Goal: Check status: Check status

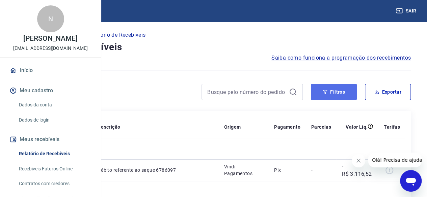
click at [329, 94] on button "Filtros" at bounding box center [334, 92] width 46 height 16
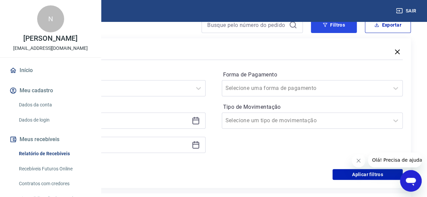
scroll to position [67, 0]
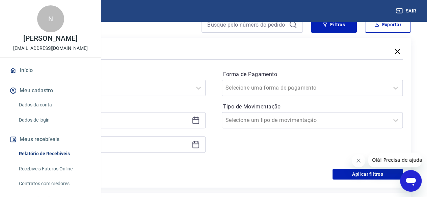
click at [200, 124] on icon at bounding box center [196, 120] width 8 height 8
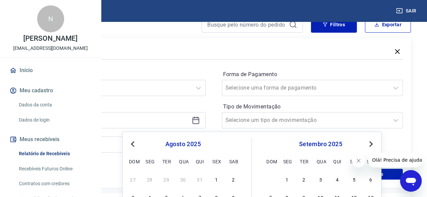
click at [133, 144] on span "Previous Month" at bounding box center [133, 144] width 0 height 8
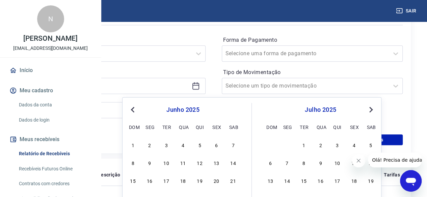
scroll to position [135, 0]
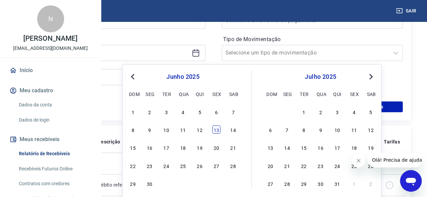
click at [215, 130] on div "13" at bounding box center [216, 130] width 8 height 8
type input "[DATE]"
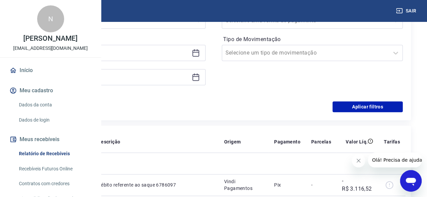
click at [206, 83] on div at bounding box center [114, 77] width 181 height 16
click at [206, 82] on div at bounding box center [114, 77] width 181 height 16
click at [199, 76] on icon at bounding box center [195, 76] width 7 height 1
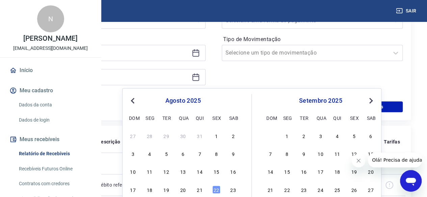
click at [138, 101] on div "agosto 2025" at bounding box center [183, 101] width 110 height 8
click at [133, 102] on span "Previous Month" at bounding box center [133, 101] width 0 height 8
click at [151, 168] on div "16" at bounding box center [149, 172] width 8 height 8
click at [65, 172] on td "Sex, 22 ago" at bounding box center [44, 164] width 44 height 22
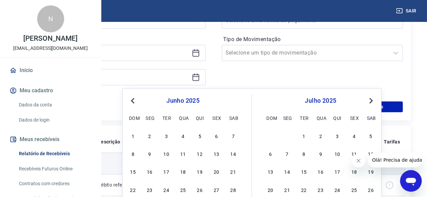
type input "[DATE]"
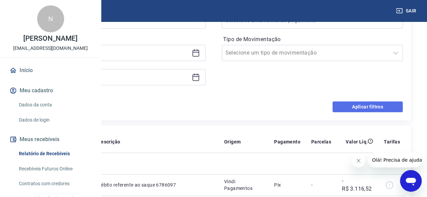
click at [346, 104] on button "Aplicar filtros" at bounding box center [367, 107] width 70 height 11
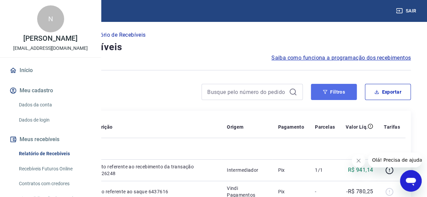
click at [333, 92] on button "Filtros" at bounding box center [334, 92] width 46 height 16
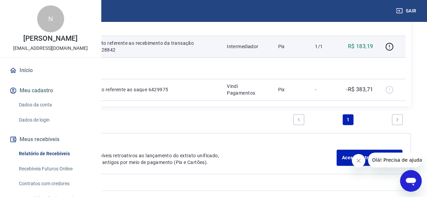
scroll to position [371, 0]
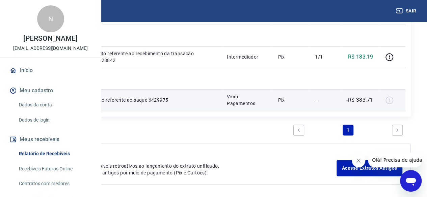
click at [394, 106] on div at bounding box center [392, 100] width 16 height 11
click at [390, 106] on div at bounding box center [392, 100] width 16 height 11
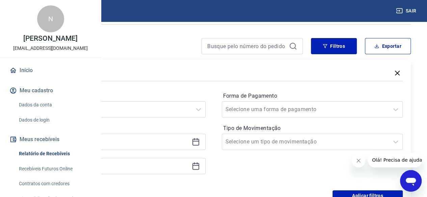
scroll to position [67, 0]
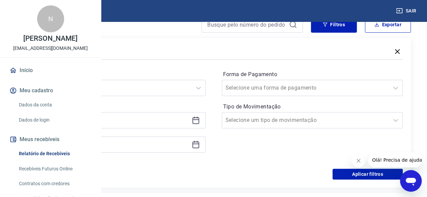
click at [200, 122] on icon at bounding box center [196, 120] width 8 height 8
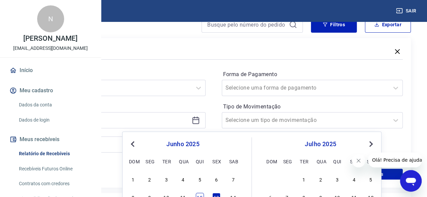
click at [201, 194] on div "12" at bounding box center [200, 197] width 8 height 8
type input "[DATE]"
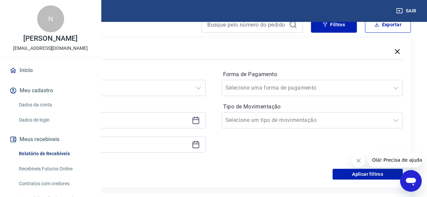
scroll to position [169, 0]
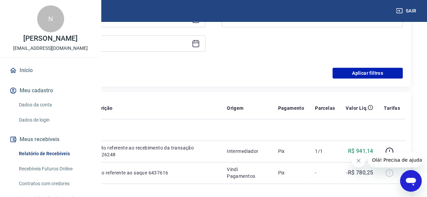
click at [200, 44] on icon at bounding box center [196, 43] width 8 height 8
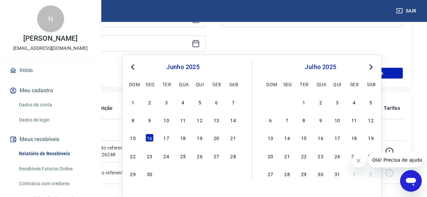
click at [132, 69] on button "Previous Month" at bounding box center [133, 67] width 8 height 8
click at [353, 122] on div "13" at bounding box center [354, 120] width 8 height 8
type input "[DATE]"
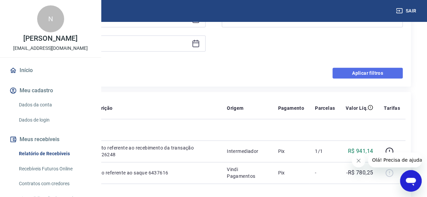
click at [364, 77] on button "Aplicar filtros" at bounding box center [367, 73] width 70 height 11
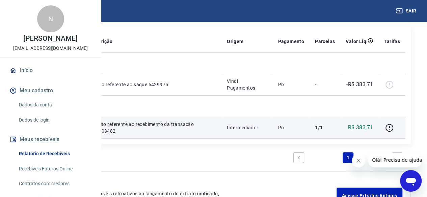
scroll to position [116, 0]
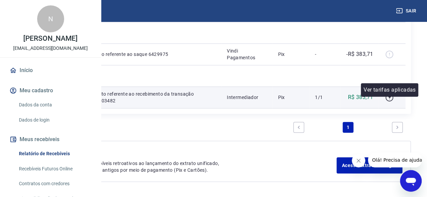
click at [388, 102] on icon "button" at bounding box center [389, 97] width 8 height 8
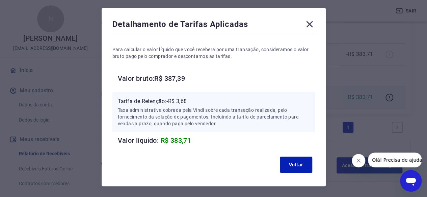
scroll to position [46, 0]
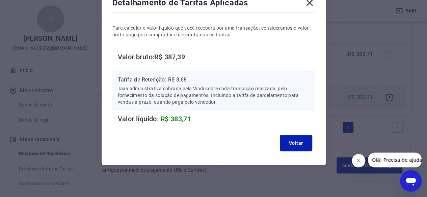
click at [312, 6] on icon at bounding box center [309, 2] width 11 height 11
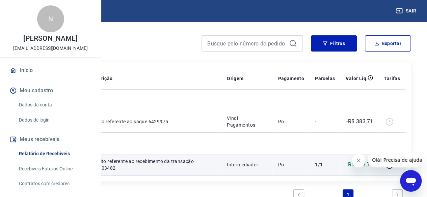
scroll to position [0, 0]
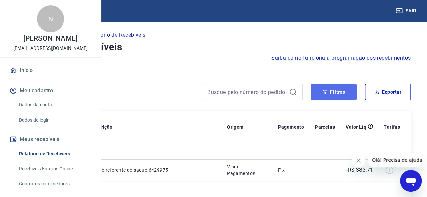
click at [325, 92] on icon "button" at bounding box center [325, 92] width 4 height 4
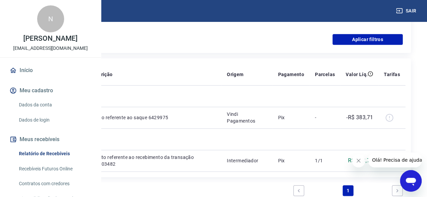
scroll to position [101, 0]
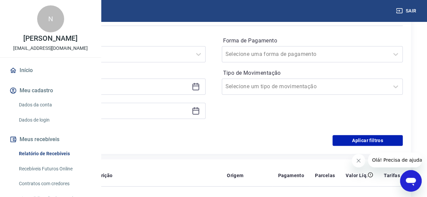
click at [200, 109] on icon at bounding box center [196, 111] width 8 height 8
click at [199, 86] on icon at bounding box center [195, 87] width 7 height 7
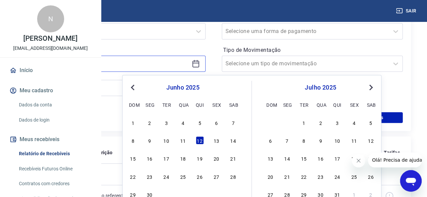
scroll to position [135, 0]
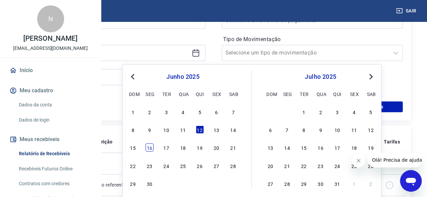
click at [147, 148] on div "16" at bounding box center [149, 148] width 8 height 8
type input "[DATE]"
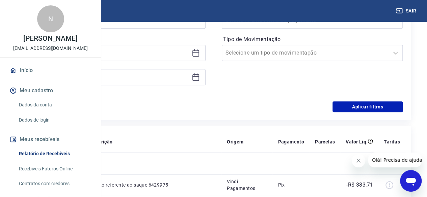
click at [200, 76] on icon at bounding box center [196, 77] width 8 height 8
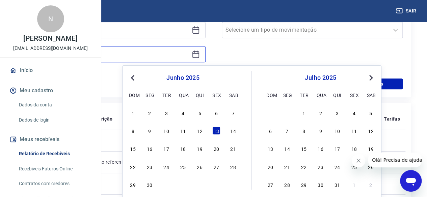
scroll to position [169, 0]
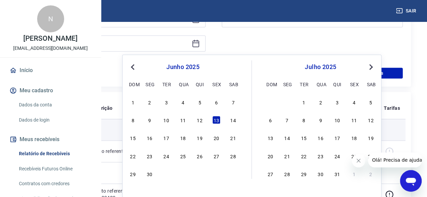
click at [165, 138] on div "17" at bounding box center [166, 138] width 8 height 8
type input "[DATE]"
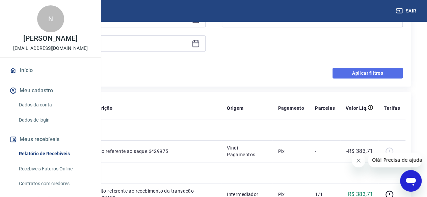
click at [371, 70] on button "Aplicar filtros" at bounding box center [367, 73] width 70 height 11
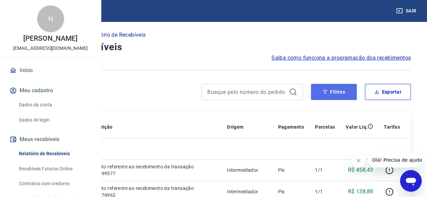
click at [319, 87] on button "Filtros" at bounding box center [334, 92] width 46 height 16
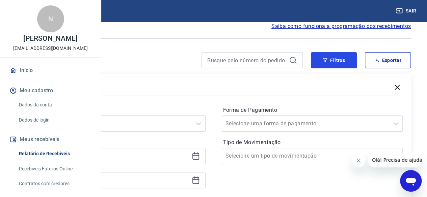
scroll to position [67, 0]
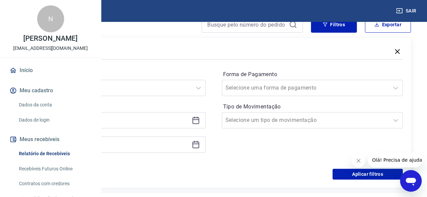
click at [200, 120] on icon at bounding box center [196, 120] width 8 height 8
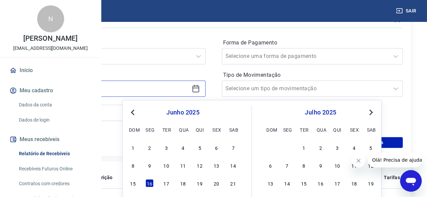
scroll to position [135, 0]
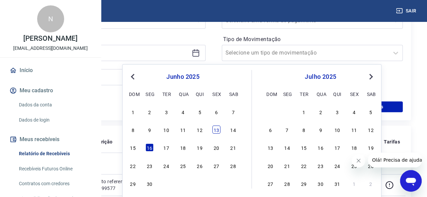
click at [219, 130] on div "13" at bounding box center [216, 130] width 8 height 8
type input "[DATE]"
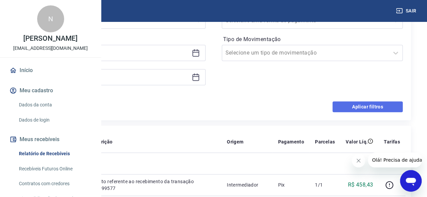
click at [356, 104] on button "Aplicar filtros" at bounding box center [367, 107] width 70 height 11
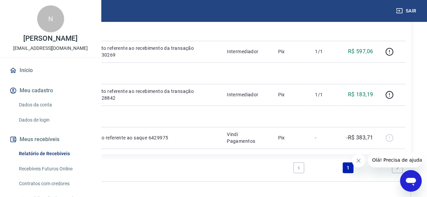
scroll to position [202, 0]
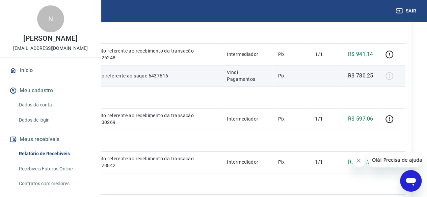
click at [370, 80] on p "-R$ 780,25" at bounding box center [359, 76] width 27 height 8
click at [347, 80] on p "-R$ 780,25" at bounding box center [359, 76] width 27 height 8
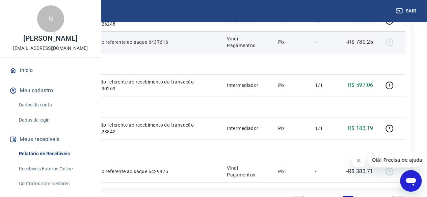
click at [389, 48] on div at bounding box center [392, 42] width 16 height 11
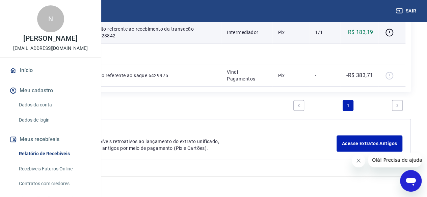
scroll to position [337, 0]
click at [389, 33] on icon "button" at bounding box center [389, 32] width 1 height 2
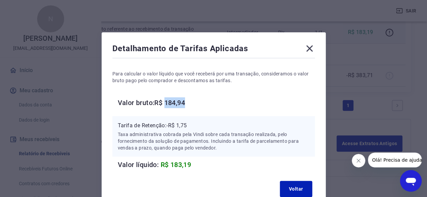
drag, startPoint x: 192, startPoint y: 104, endPoint x: 167, endPoint y: 104, distance: 25.0
click at [167, 104] on h6 "Valor bruto: R$ 184,94" at bounding box center [216, 103] width 197 height 11
copy h6 "184,94"
click at [206, 108] on div "Para calcular o valor líquido que você receberá por uma transação, consideramos…" at bounding box center [213, 115] width 202 height 111
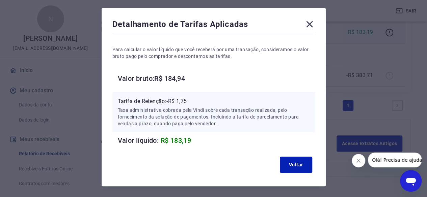
scroll to position [46, 0]
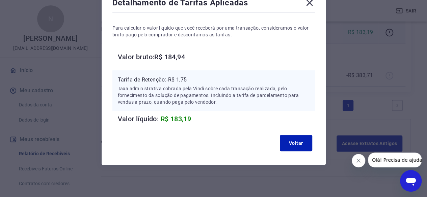
click at [309, 2] on icon at bounding box center [309, 3] width 6 height 6
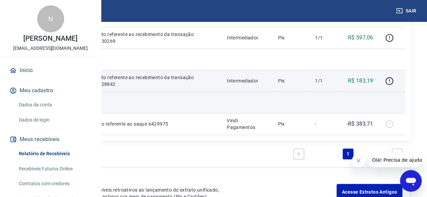
scroll to position [270, 0]
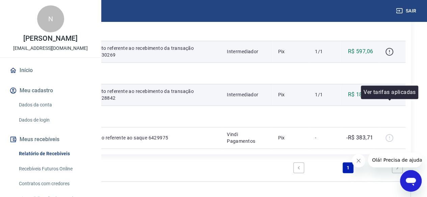
click at [384, 57] on button "button" at bounding box center [389, 51] width 11 height 11
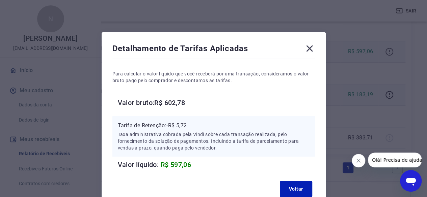
click at [388, 103] on div "Detalhamento de Tarifas Aplicadas Para calcular o valor líquido que você recebe…" at bounding box center [213, 98] width 427 height 197
click at [308, 46] on icon at bounding box center [309, 48] width 11 height 11
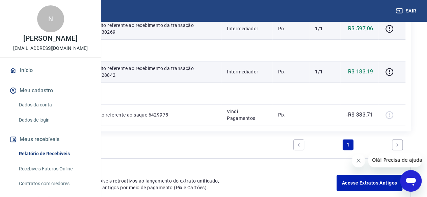
scroll to position [304, 0]
